Goal: Transaction & Acquisition: Purchase product/service

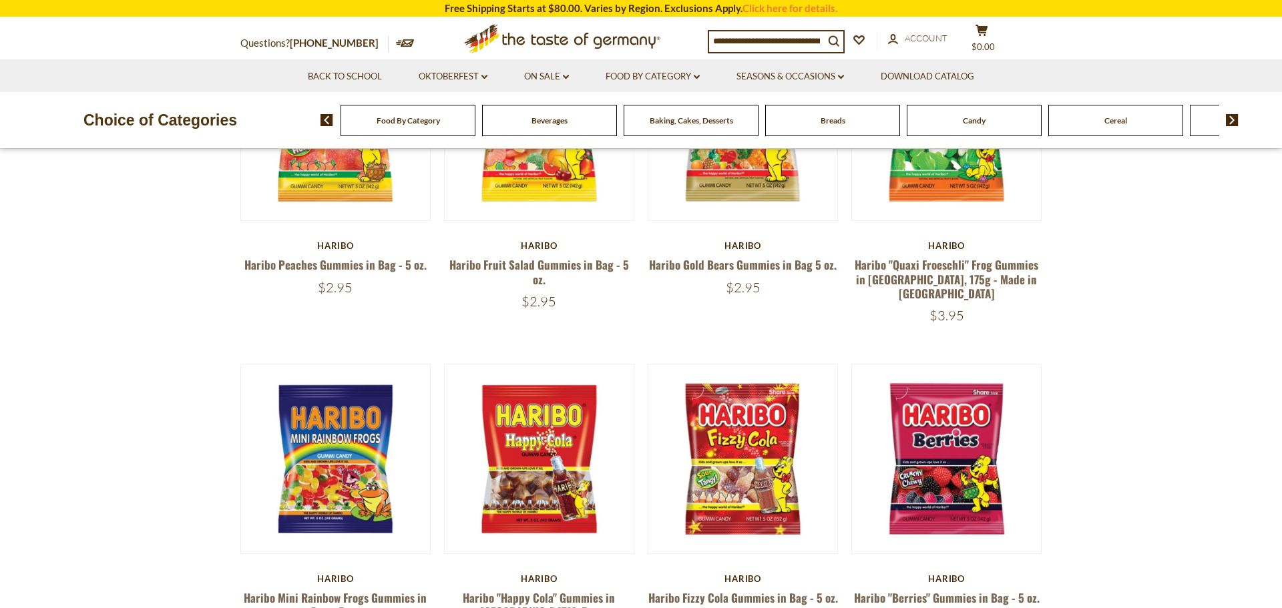
scroll to position [267, 0]
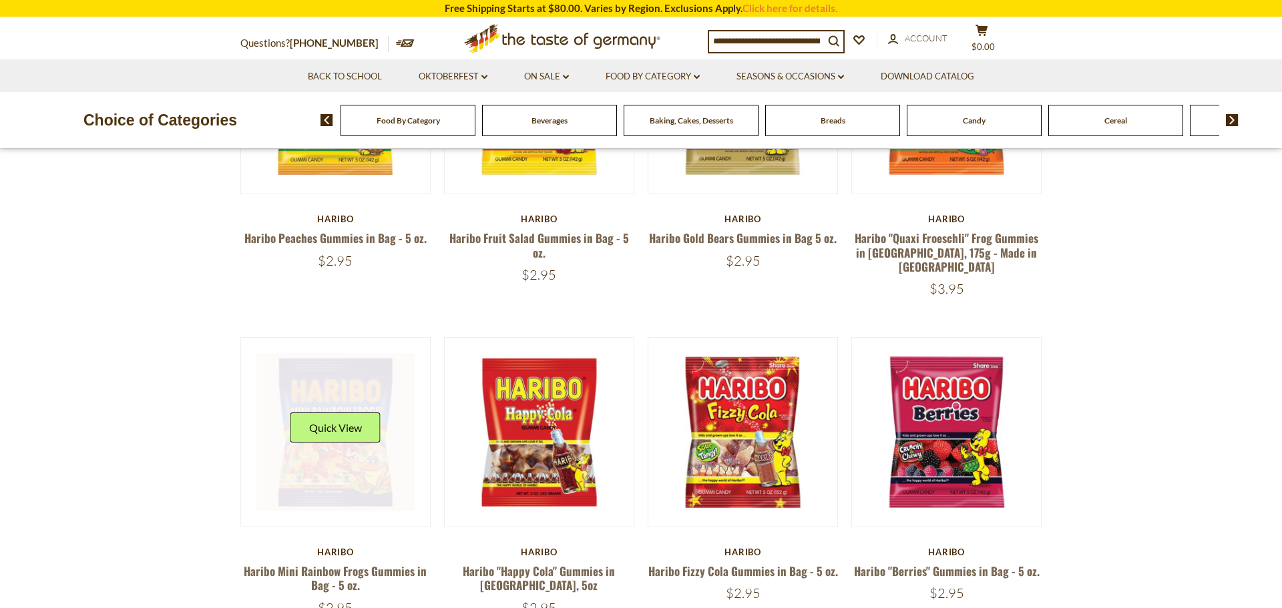
click at [293, 428] on div "Quick View" at bounding box center [335, 433] width 90 height 40
click at [342, 419] on button "Quick View" at bounding box center [335, 428] width 90 height 30
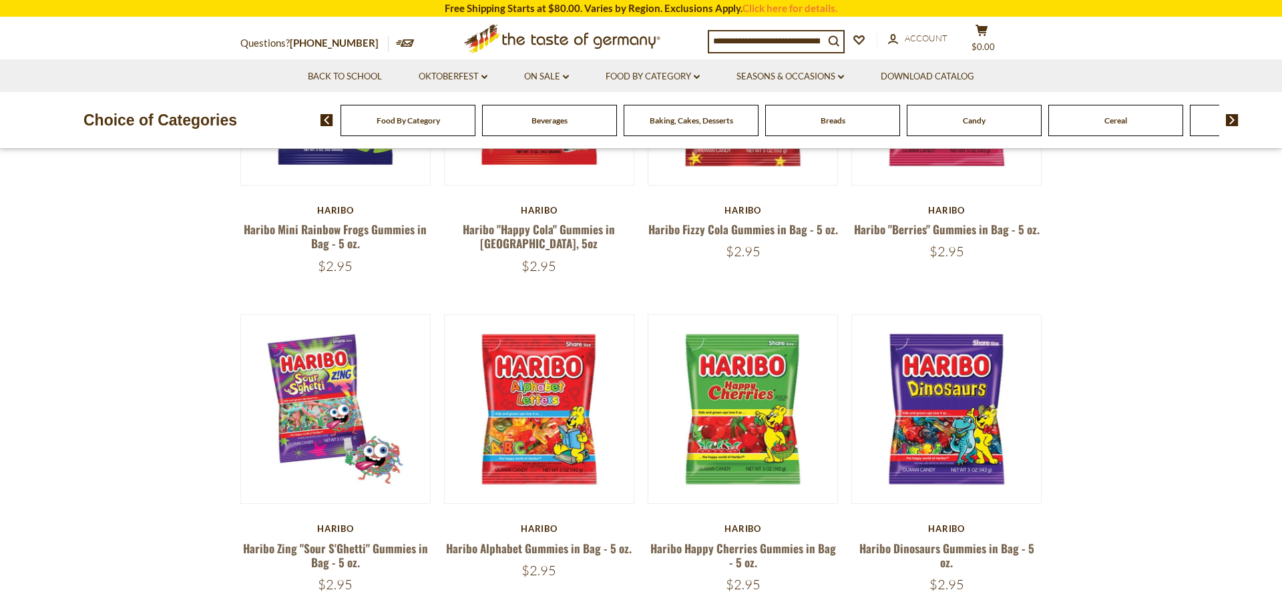
scroll to position [614, 0]
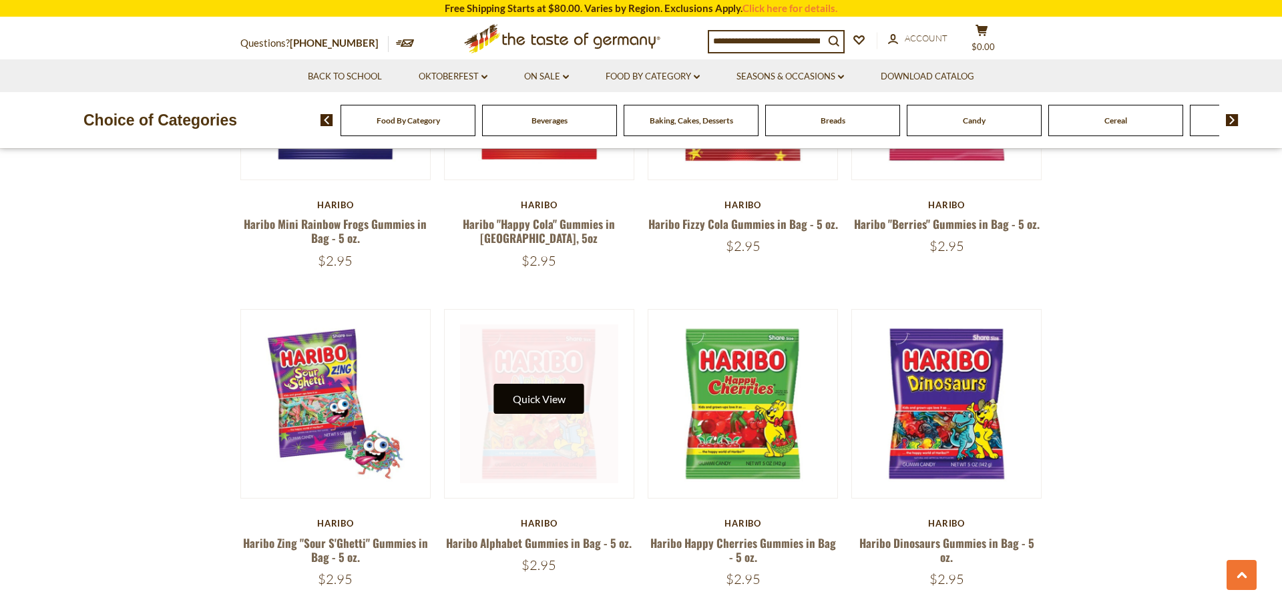
click at [543, 390] on button "Quick View" at bounding box center [539, 399] width 90 height 30
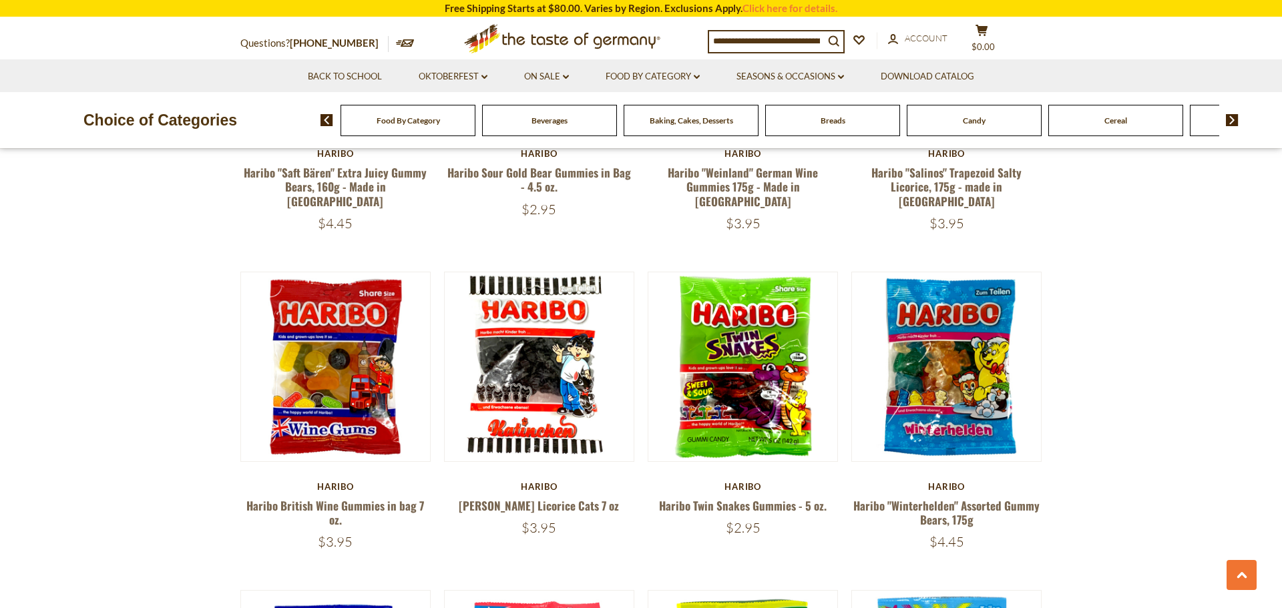
scroll to position [1309, 0]
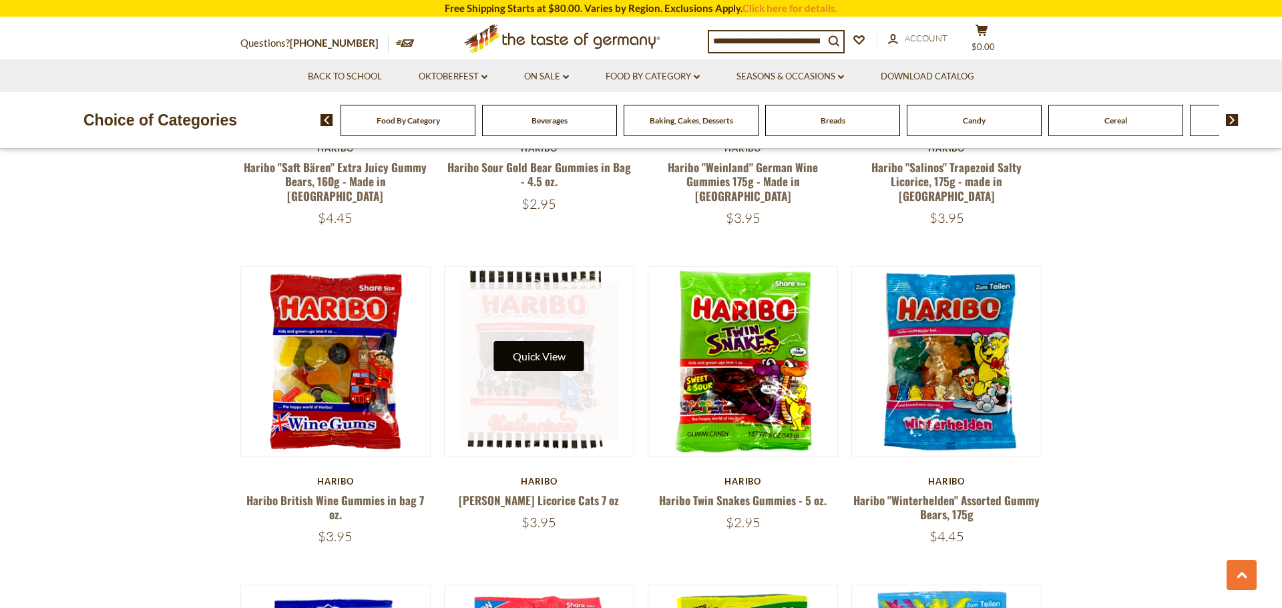
click at [531, 341] on button "Quick View" at bounding box center [539, 356] width 90 height 30
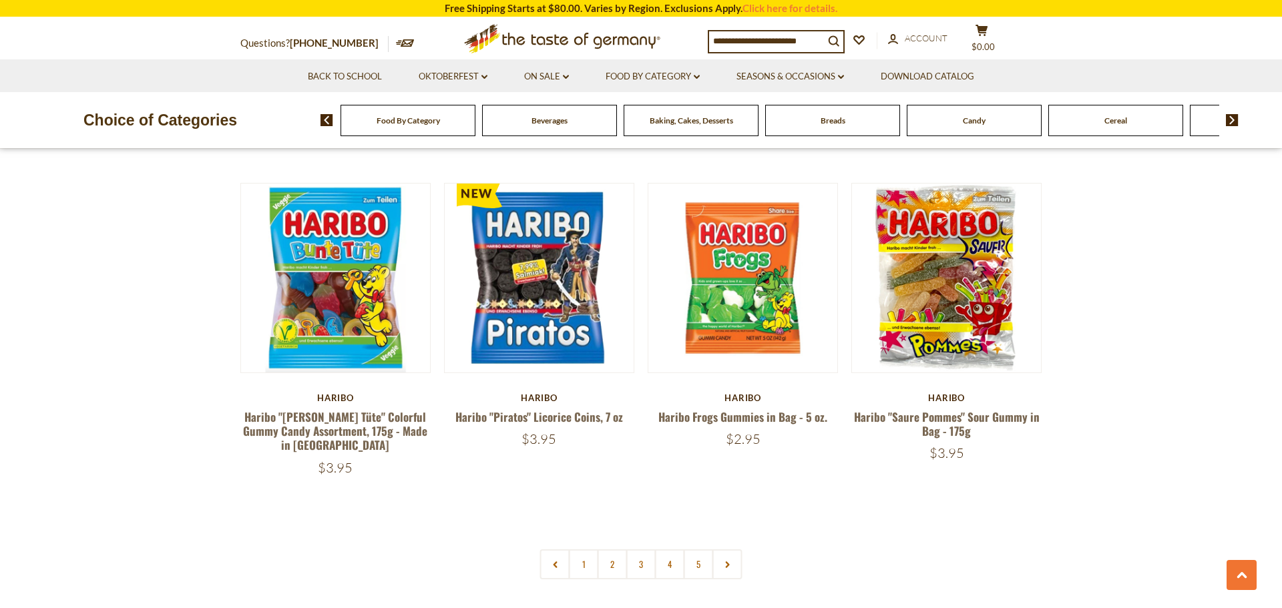
scroll to position [2751, 0]
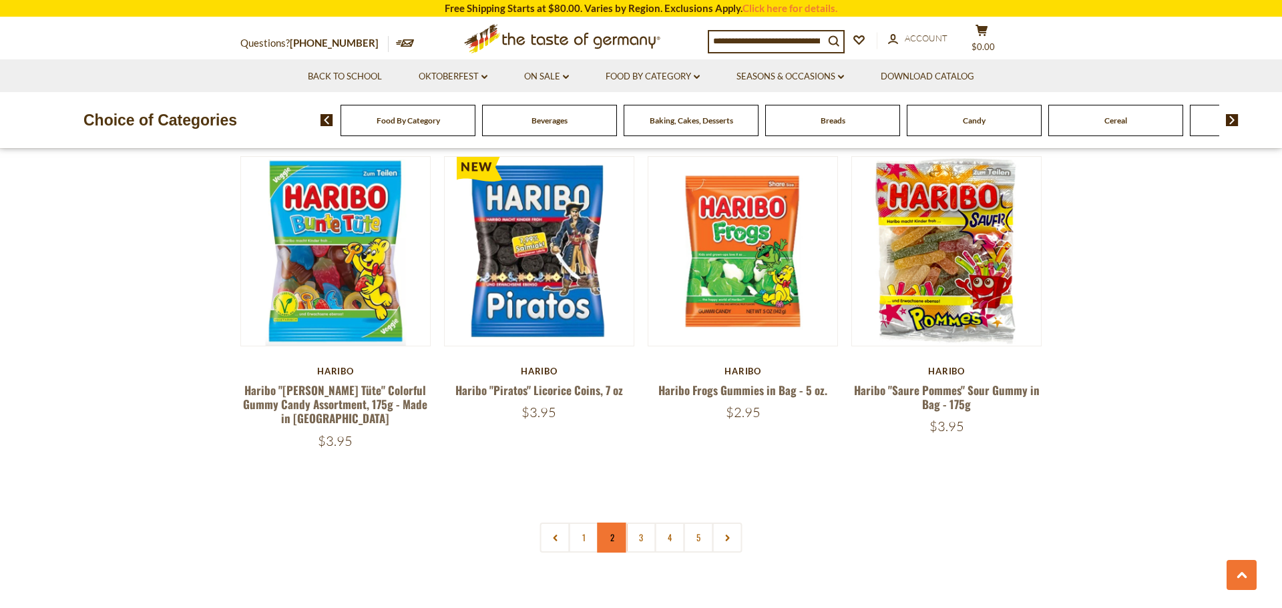
click at [616, 523] on link "2" at bounding box center [613, 538] width 30 height 30
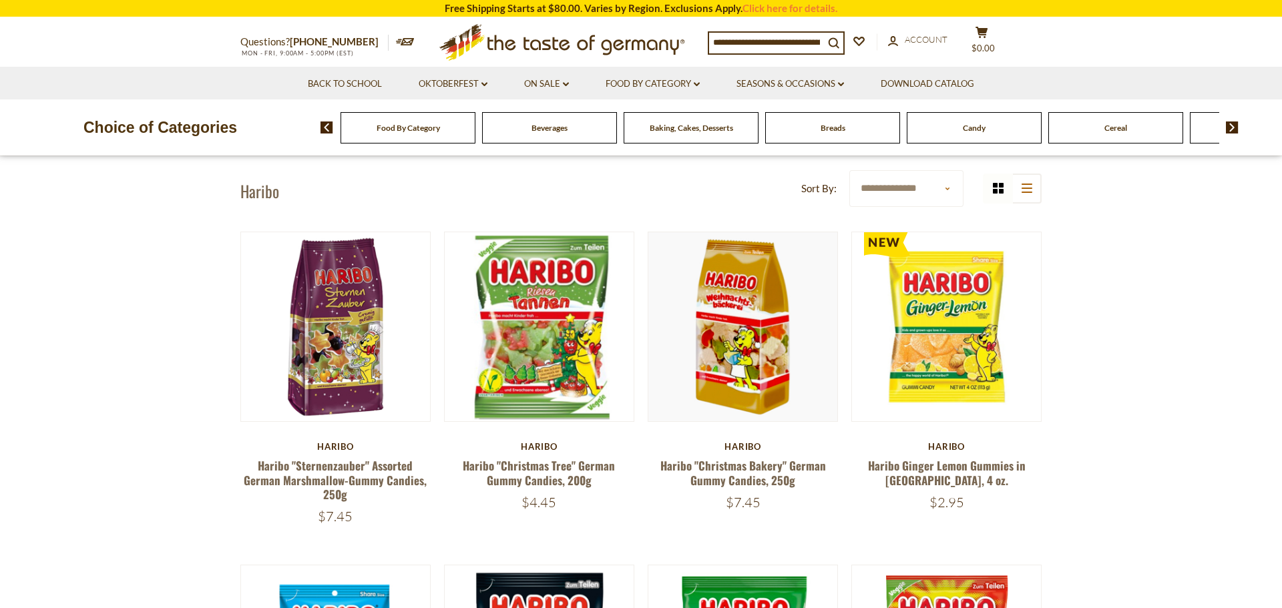
scroll to position [0, 0]
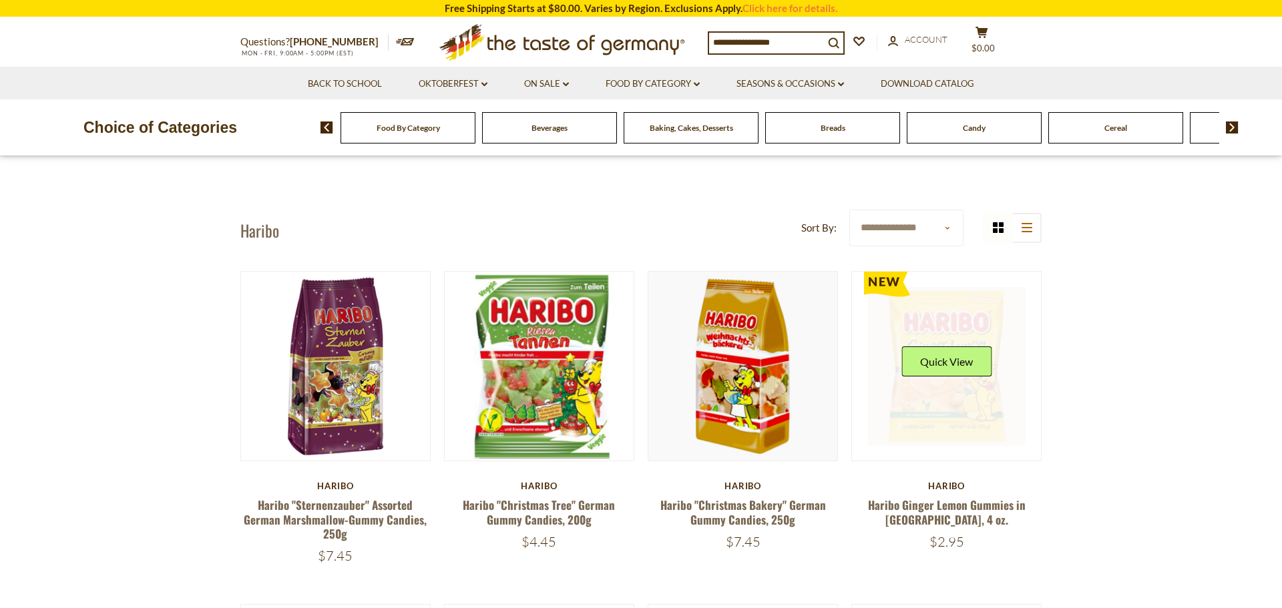
click at [954, 358] on button "Quick View" at bounding box center [946, 362] width 90 height 30
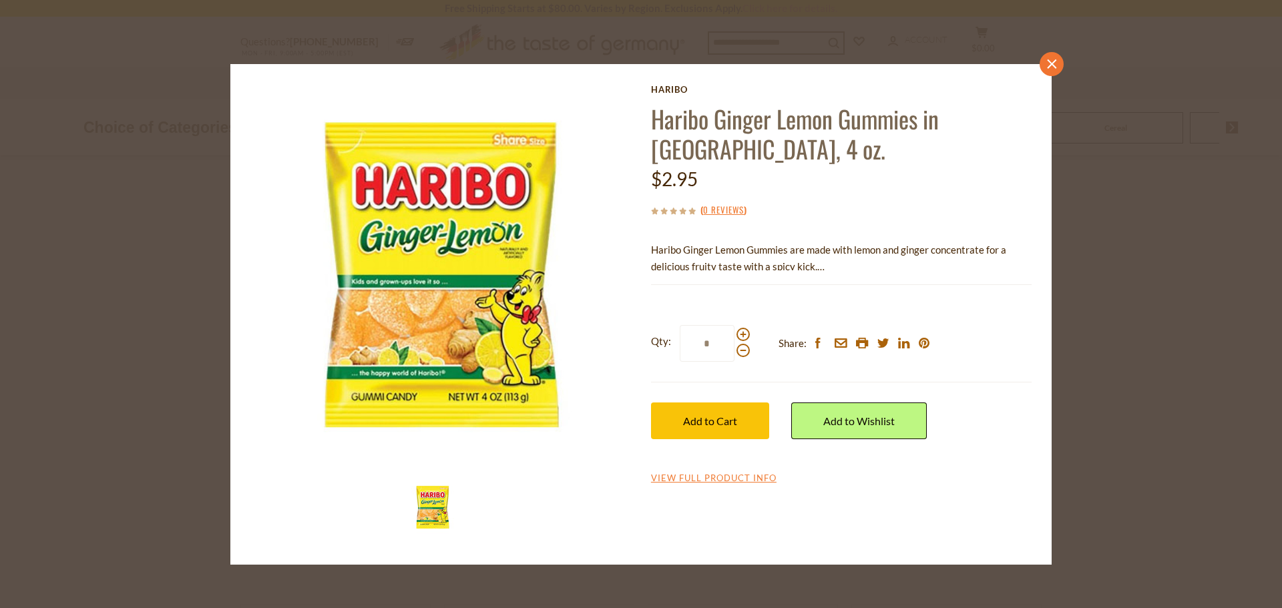
click at [1045, 70] on link "close" at bounding box center [1052, 64] width 24 height 24
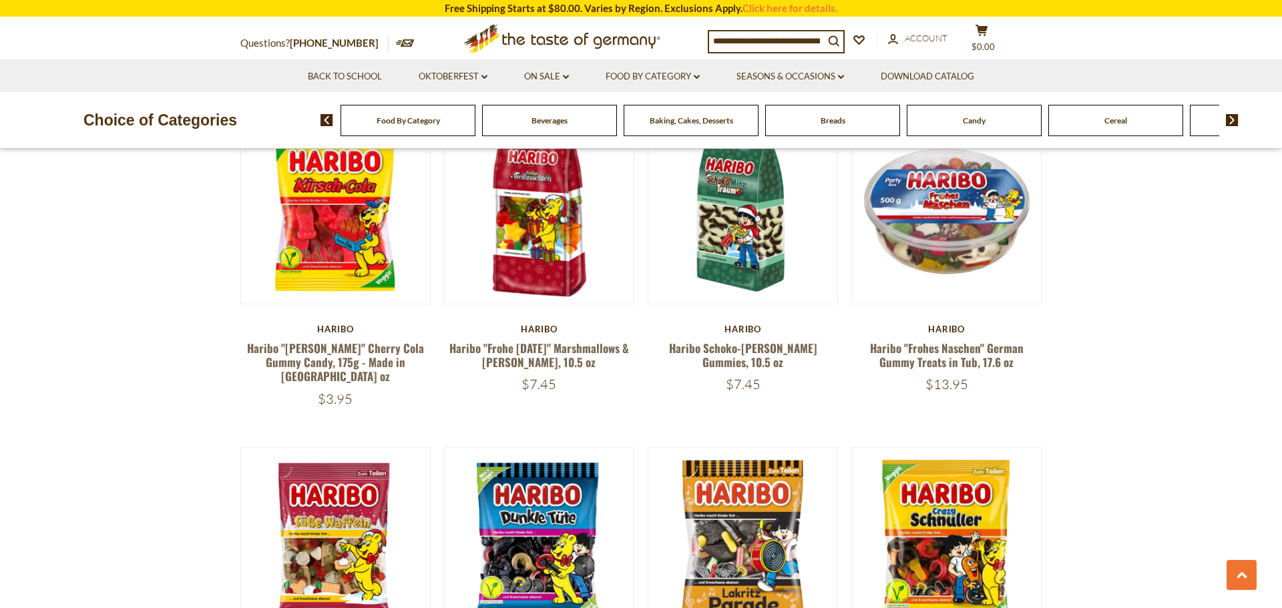
scroll to position [828, 0]
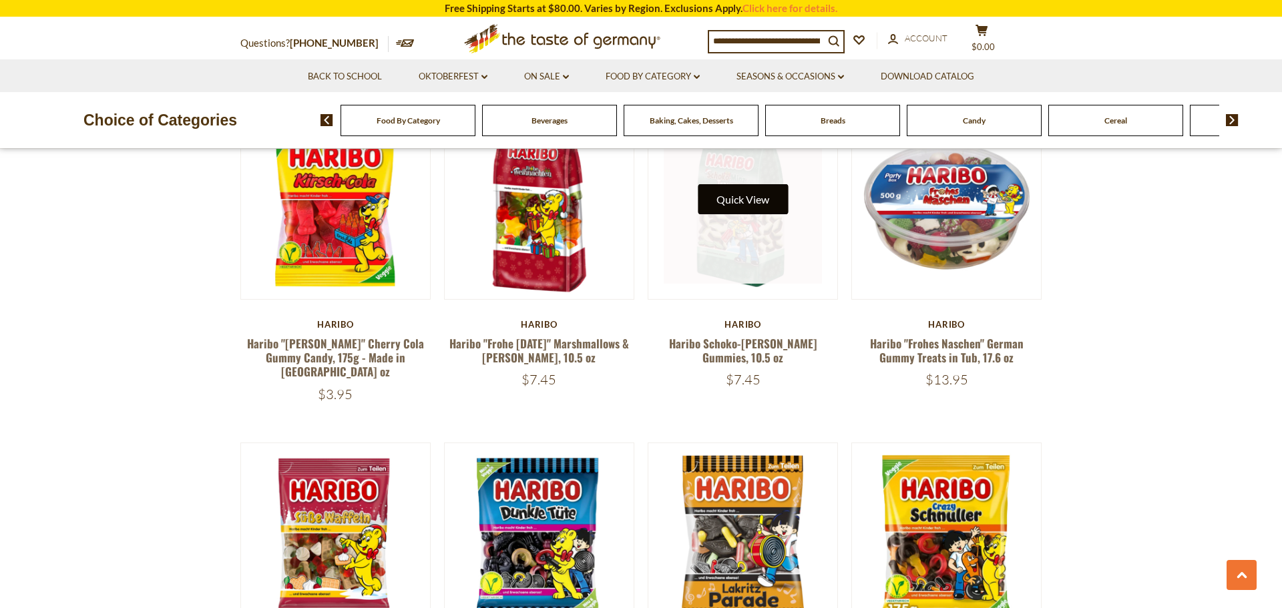
click at [740, 199] on button "Quick View" at bounding box center [743, 199] width 90 height 30
